Goal: Task Accomplishment & Management: Use online tool/utility

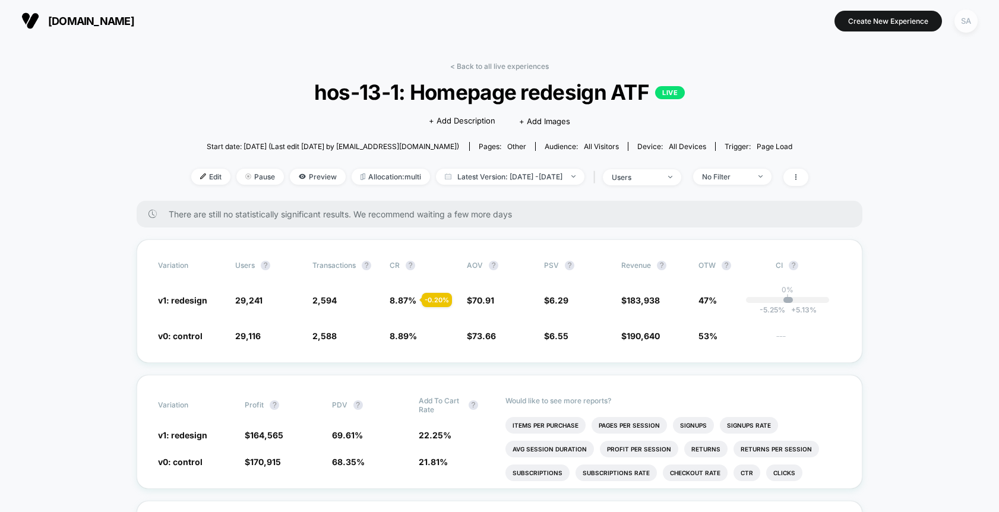
click at [974, 20] on div "SA" at bounding box center [965, 21] width 23 height 23
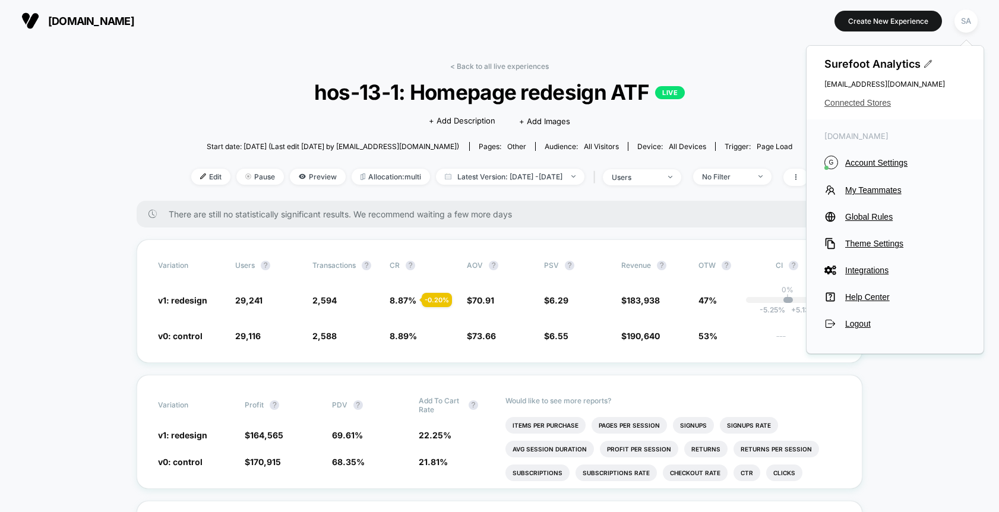
click at [877, 100] on span "Connected Stores" at bounding box center [894, 103] width 141 height 10
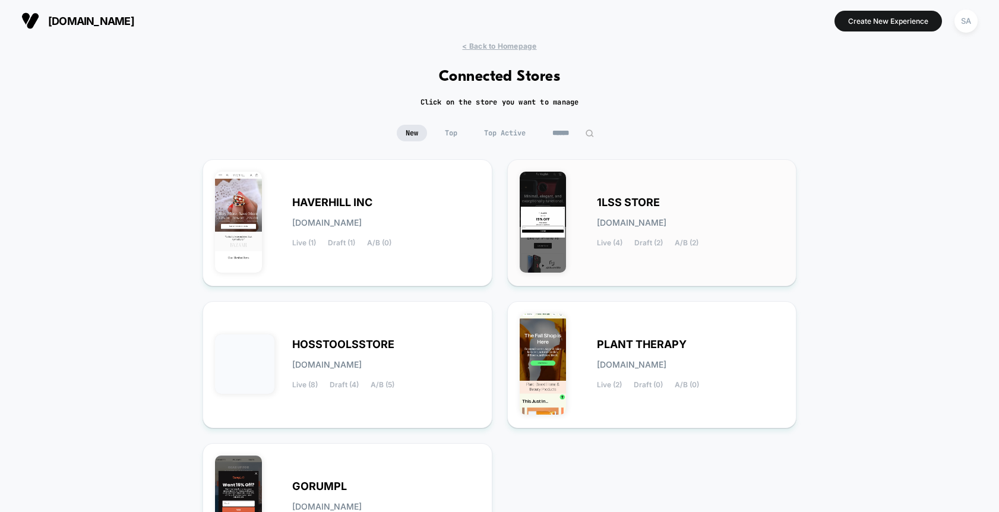
click at [580, 206] on div "1LSS STORE [DOMAIN_NAME] Live (4) Draft (2) A/B (2)" at bounding box center [652, 223] width 265 height 102
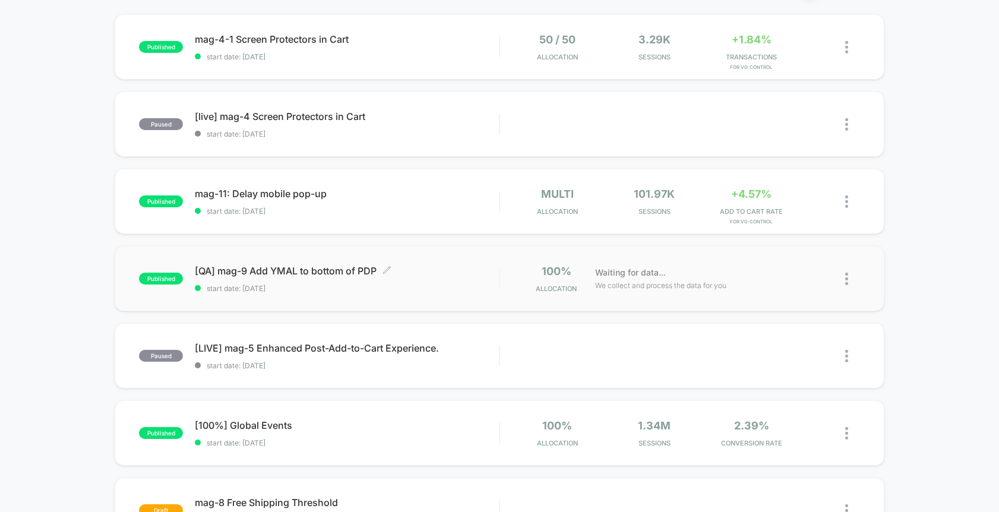
scroll to position [151, 0]
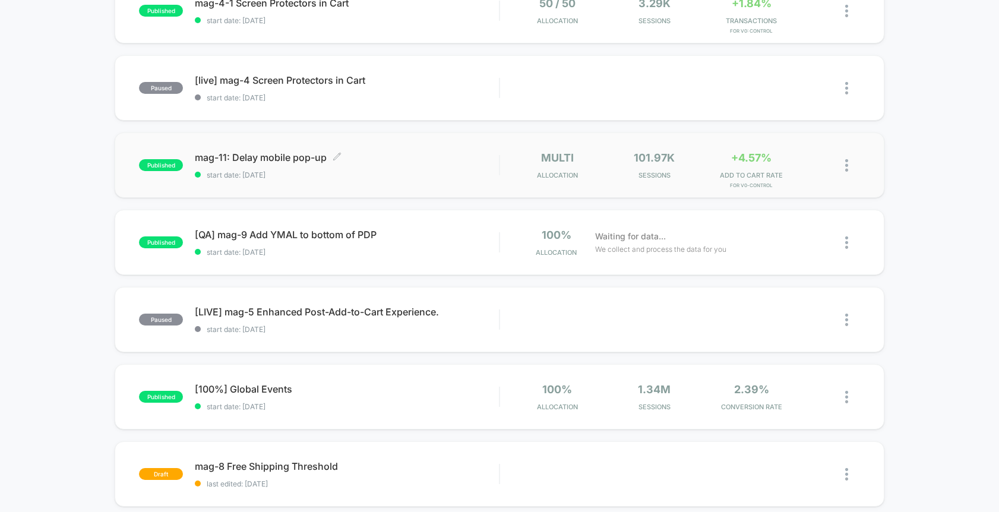
click at [352, 163] on div "mag-11: Delay mobile pop-up Click to edit experience details Click to edit expe…" at bounding box center [347, 165] width 304 height 28
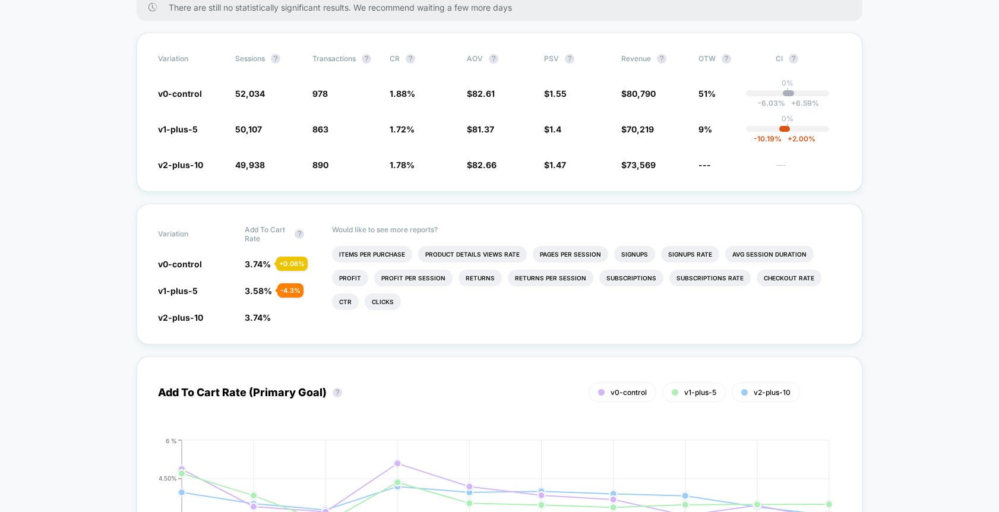
scroll to position [160, 0]
